Goal: Transaction & Acquisition: Purchase product/service

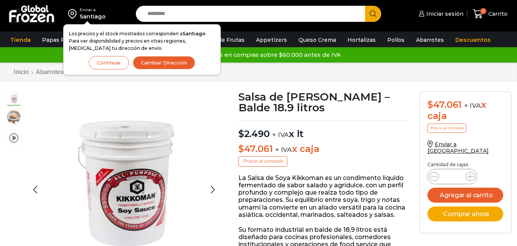
click at [11, 114] on img at bounding box center [13, 116] width 15 height 15
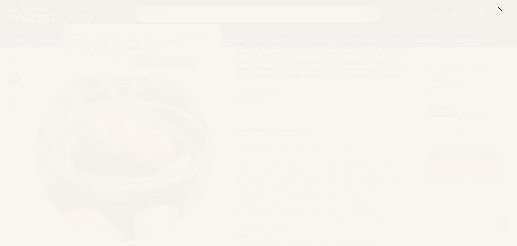
scroll to position [230, 0]
click at [502, 13] on button at bounding box center [500, 9] width 7 height 16
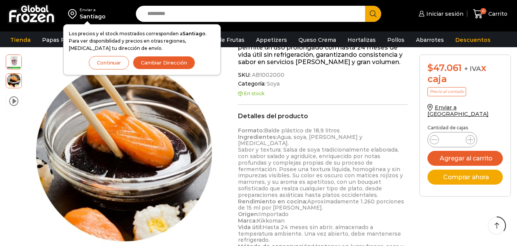
click at [111, 64] on button "Continuar" at bounding box center [109, 62] width 40 height 13
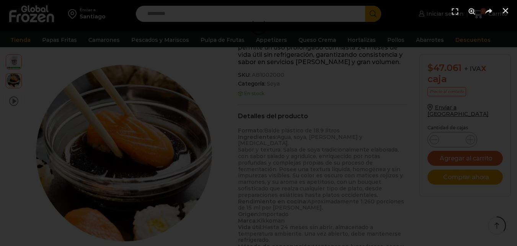
click at [146, 96] on div at bounding box center [258, 123] width 517 height 246
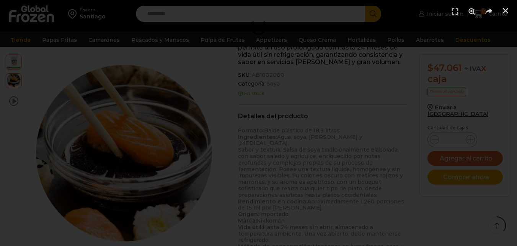
drag, startPoint x: 140, startPoint y: 109, endPoint x: 156, endPoint y: 109, distance: 16.5
click at [141, 110] on div at bounding box center [258, 123] width 517 height 246
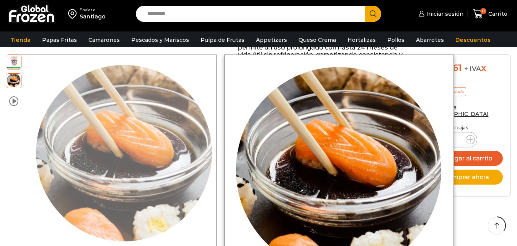
click at [142, 133] on div at bounding box center [118, 152] width 197 height 197
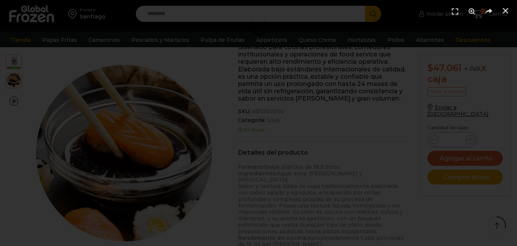
click at [177, 115] on div at bounding box center [258, 123] width 517 height 246
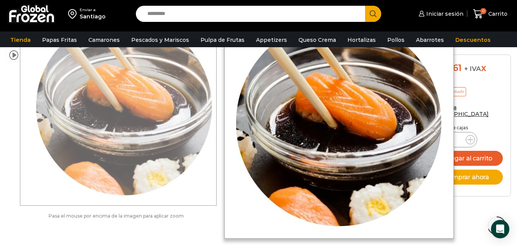
scroll to position [423, 0]
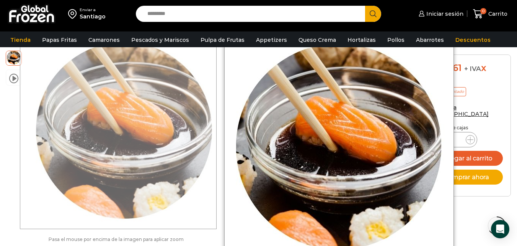
click at [142, 132] on div at bounding box center [118, 130] width 197 height 197
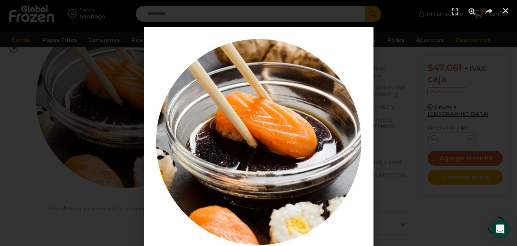
scroll to position [439, 0]
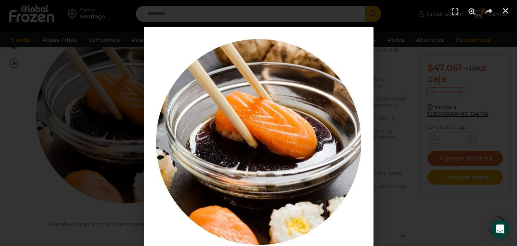
click at [428, 208] on div "1 / 1" at bounding box center [259, 142] width 464 height 230
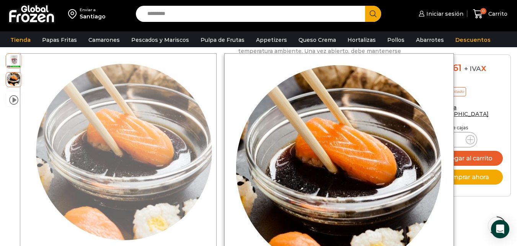
scroll to position [362, 0]
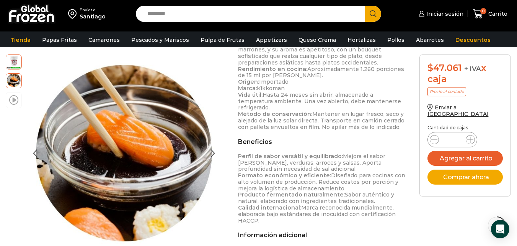
click at [13, 100] on span at bounding box center [13, 99] width 9 height 10
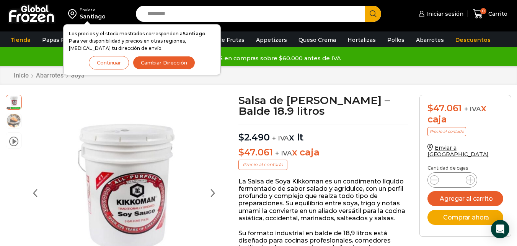
click at [14, 120] on img at bounding box center [13, 120] width 15 height 15
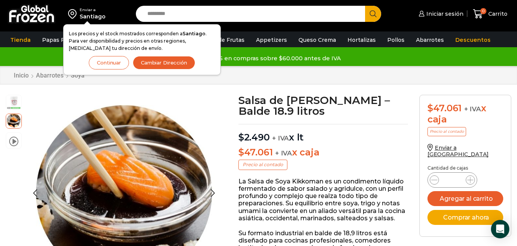
click at [18, 104] on img at bounding box center [13, 101] width 15 height 15
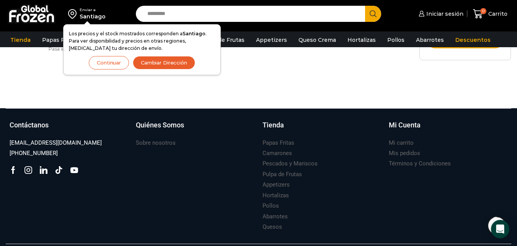
scroll to position [538, 0]
